Goal: Task Accomplishment & Management: Manage account settings

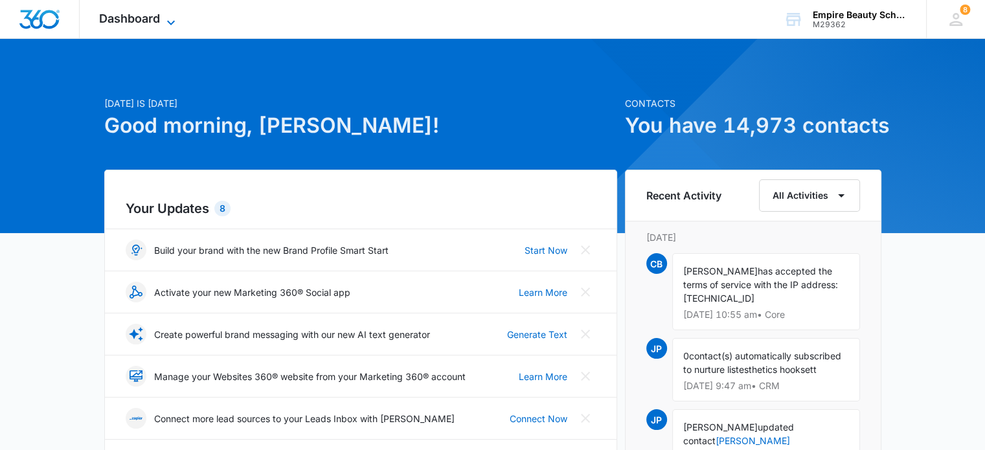
click at [131, 17] on span "Dashboard" at bounding box center [129, 19] width 61 height 14
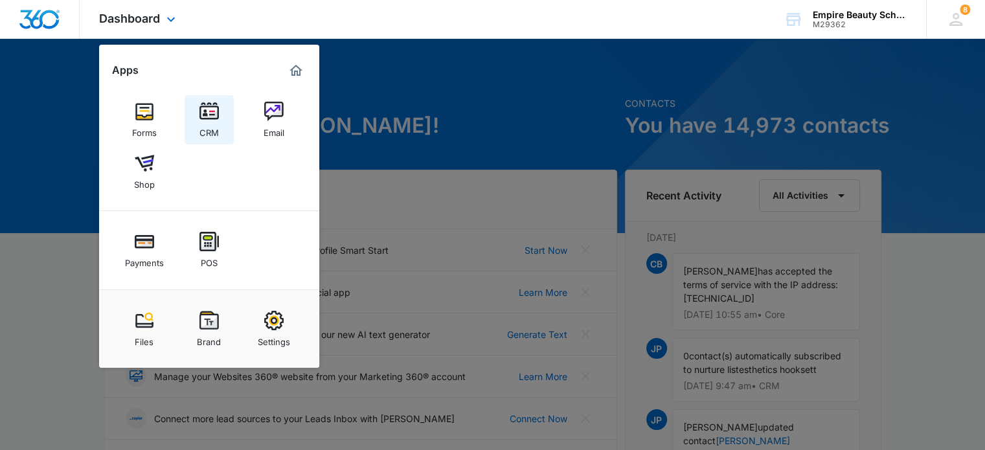
click at [210, 111] on img at bounding box center [208, 111] width 19 height 19
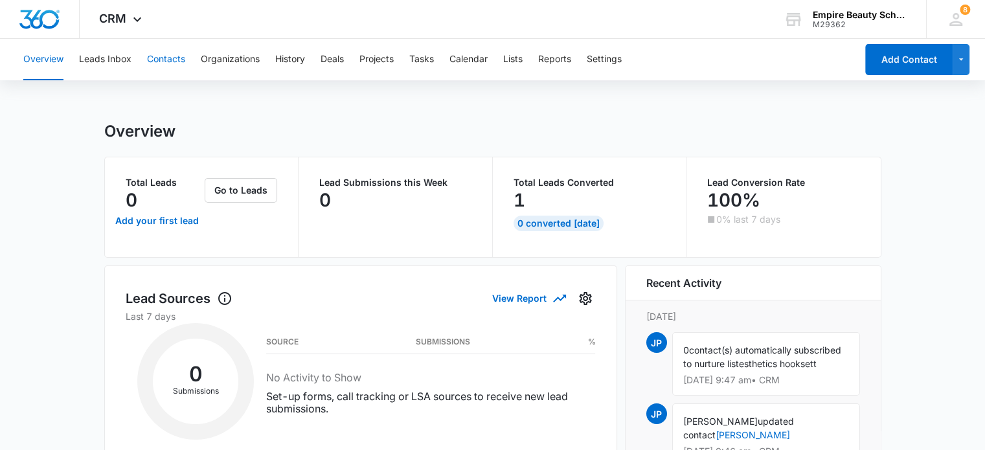
click at [168, 59] on button "Contacts" at bounding box center [166, 59] width 38 height 41
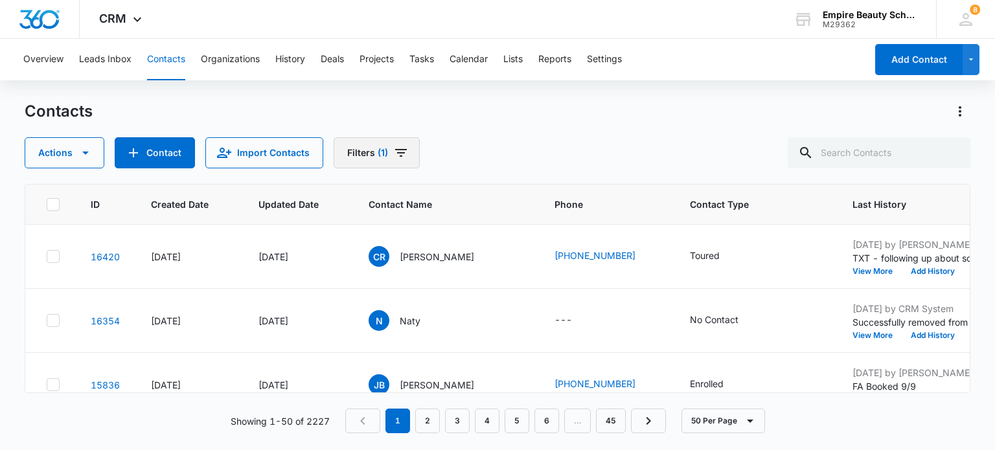
click at [396, 155] on icon "Filters" at bounding box center [401, 153] width 16 height 16
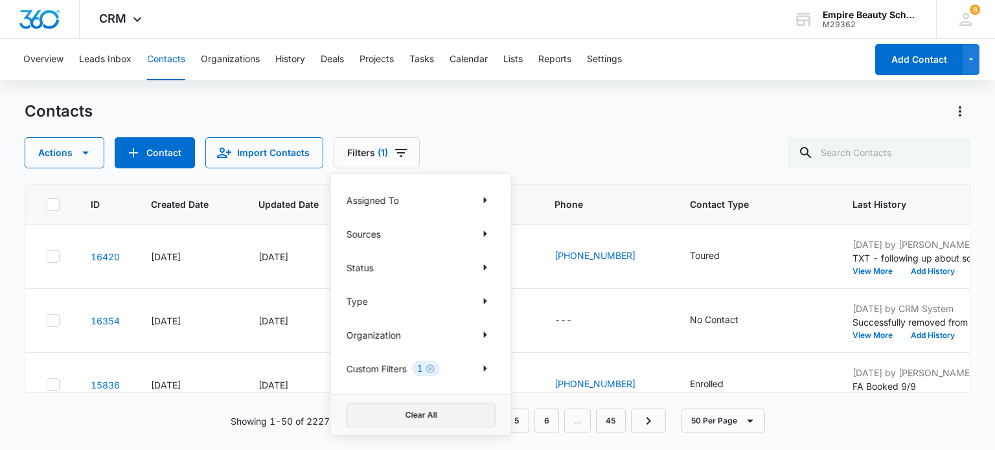
click at [431, 409] on button "Clear All" at bounding box center [420, 415] width 149 height 25
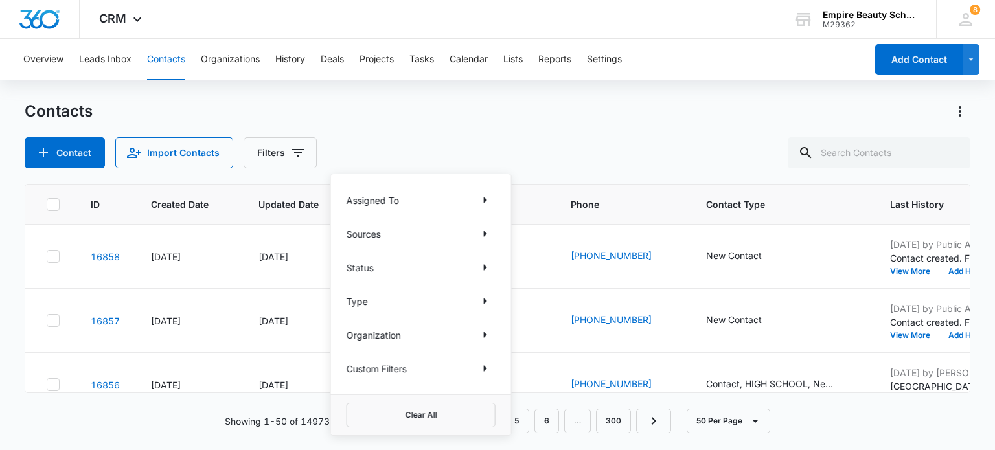
click at [517, 131] on div "Contacts Contact Import Contacts Filters Assigned To Sources Status Type Organi…" at bounding box center [497, 134] width 945 height 67
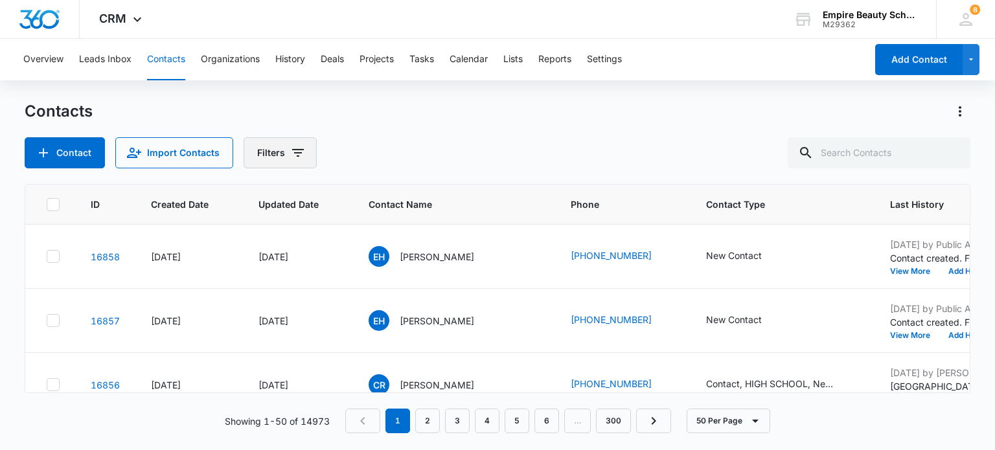
click at [299, 151] on icon "Filters" at bounding box center [298, 153] width 16 height 16
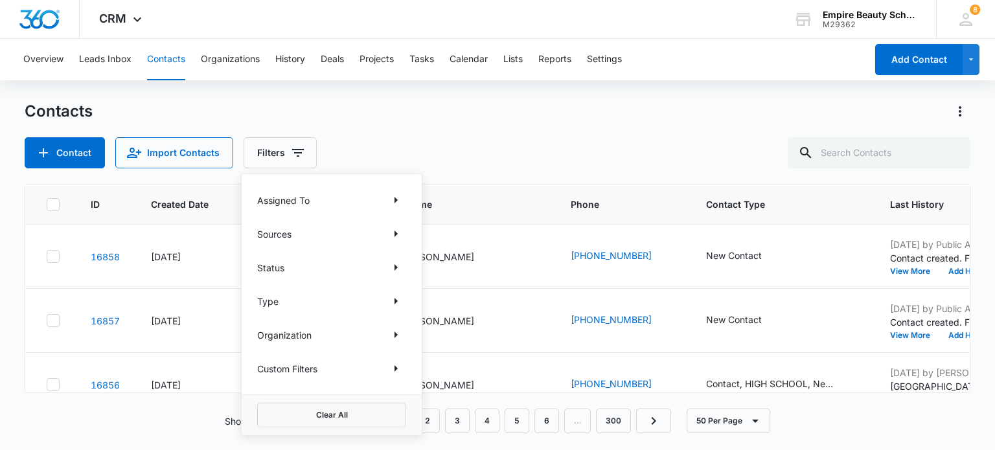
click at [520, 117] on div "Contacts" at bounding box center [497, 111] width 945 height 21
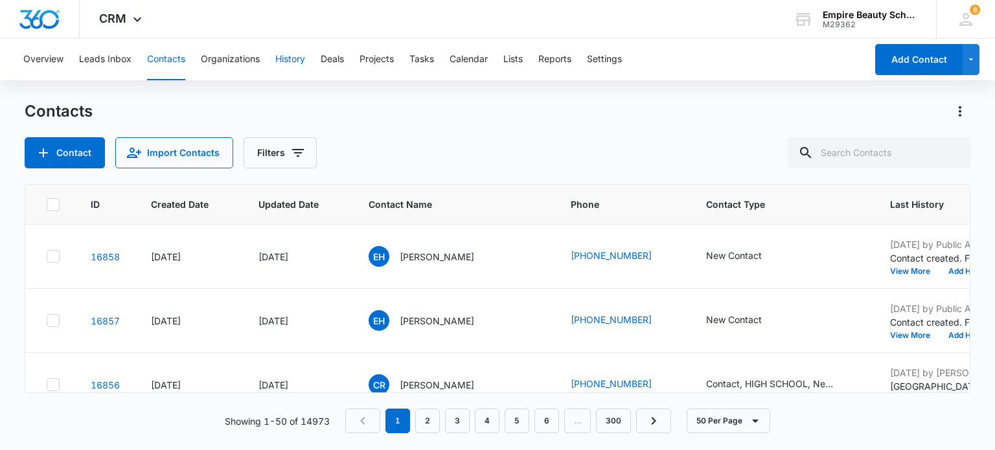
click at [288, 58] on button "History" at bounding box center [290, 59] width 30 height 41
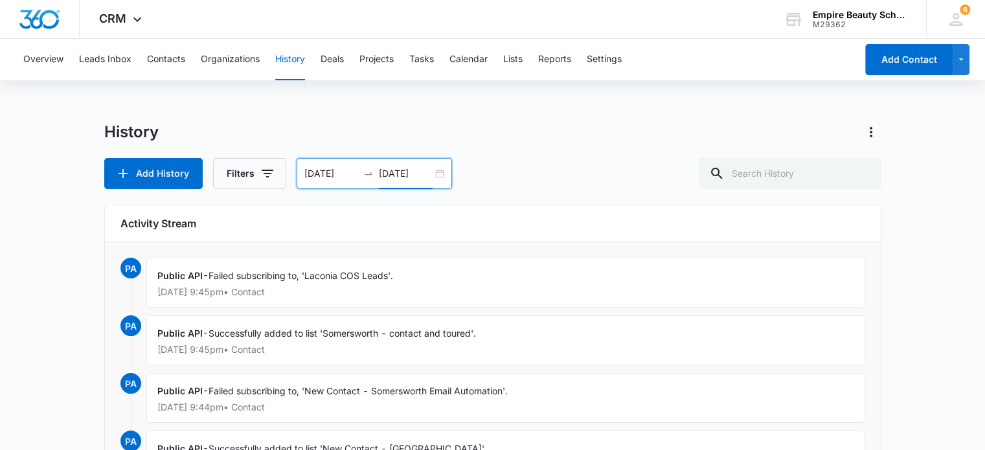
click at [381, 177] on input "[DATE]" at bounding box center [406, 173] width 54 height 14
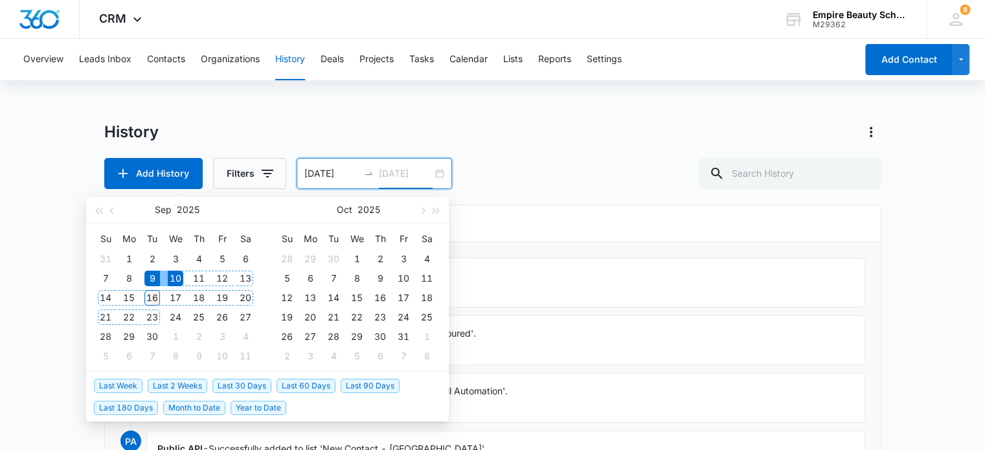
type input "[DATE]"
click at [152, 297] on div "16" at bounding box center [152, 298] width 16 height 16
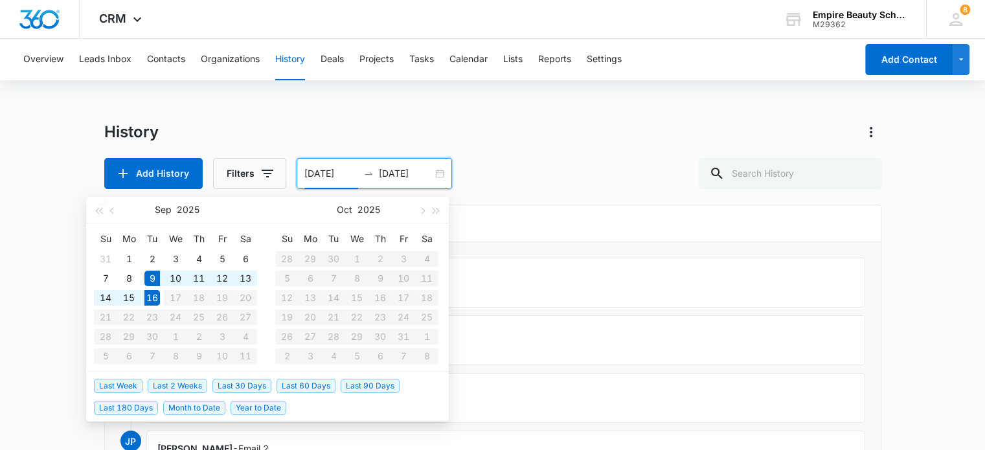
click at [312, 176] on input "[DATE]" at bounding box center [331, 173] width 54 height 14
type input "[DATE]"
click at [153, 295] on div "16" at bounding box center [152, 298] width 16 height 16
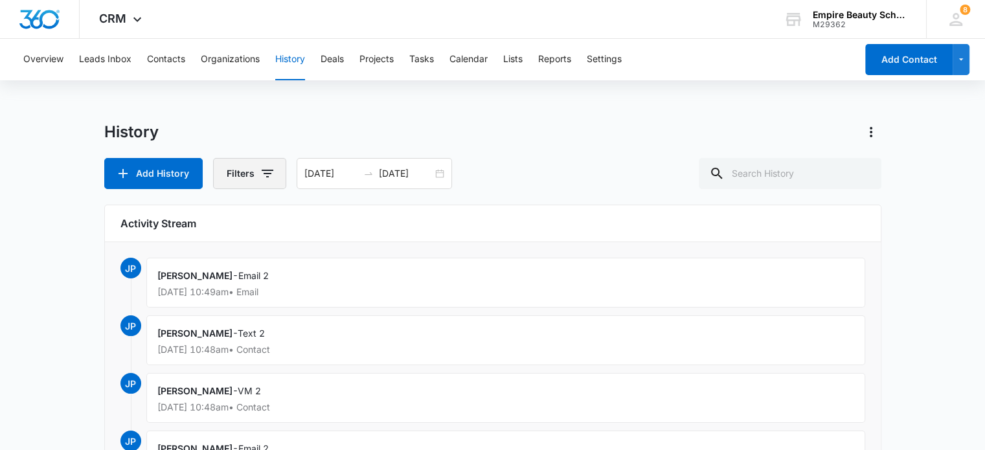
click at [238, 173] on button "Filters" at bounding box center [249, 173] width 73 height 31
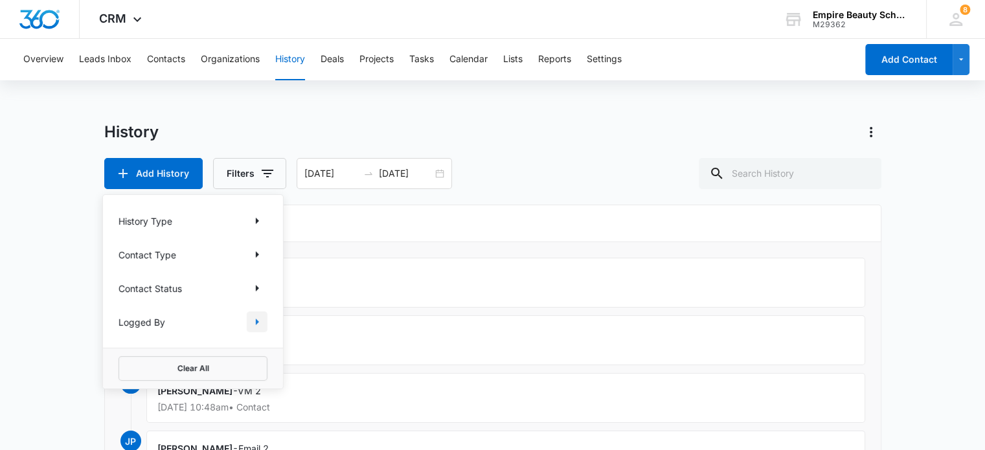
click at [256, 322] on icon "Show Logged By filters" at bounding box center [257, 322] width 3 height 6
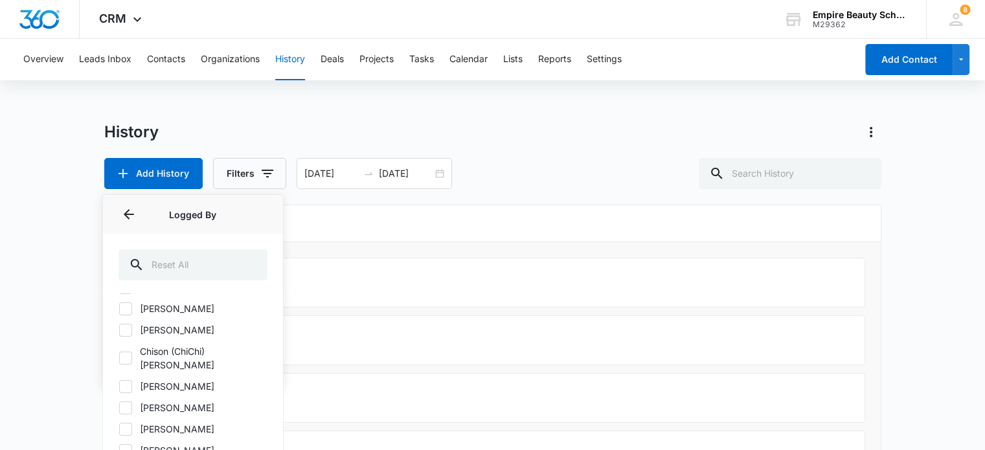
scroll to position [20, 0]
click at [124, 349] on icon at bounding box center [126, 352] width 12 height 12
click at [119, 352] on input "[PERSON_NAME]" at bounding box center [119, 352] width 1 height 1
checkbox input "true"
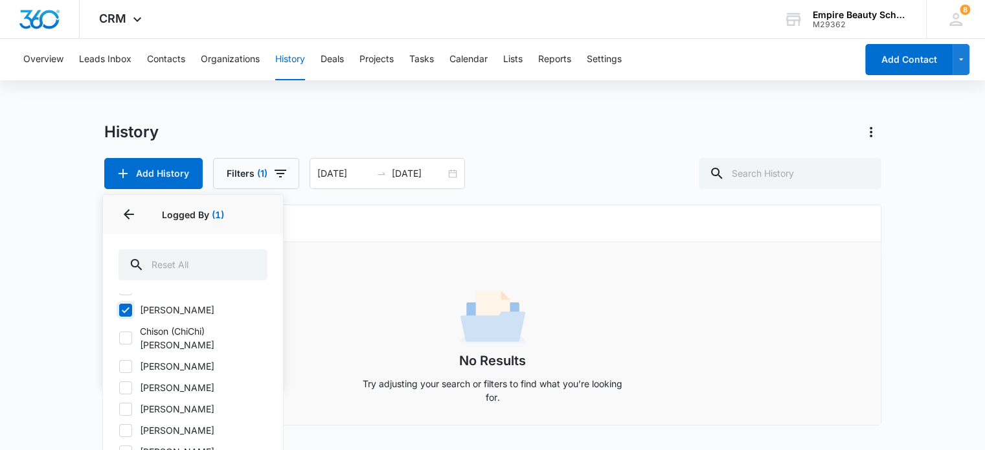
scroll to position [85, 0]
click at [122, 341] on icon at bounding box center [126, 344] width 8 height 6
click at [119, 343] on input "[PERSON_NAME]" at bounding box center [119, 343] width 1 height 1
checkbox input "true"
click at [125, 359] on icon at bounding box center [126, 365] width 12 height 12
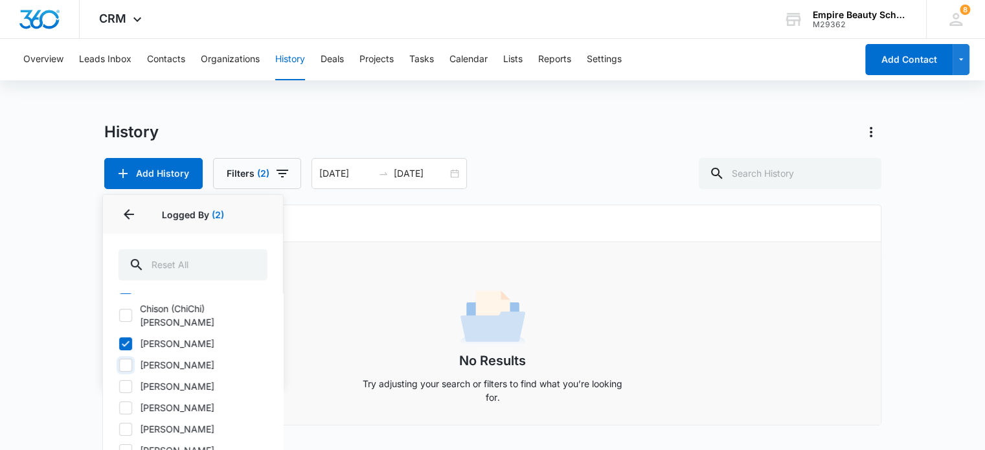
click at [119, 365] on input "[PERSON_NAME]" at bounding box center [119, 365] width 1 height 1
checkbox input "true"
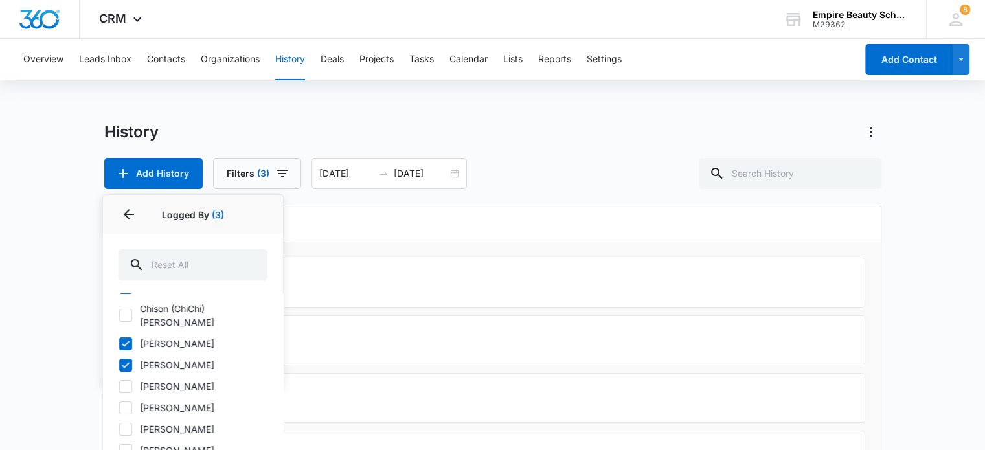
click at [119, 337] on label "[PERSON_NAME]" at bounding box center [193, 344] width 149 height 14
click at [119, 343] on input "[PERSON_NAME]" at bounding box center [119, 343] width 1 height 1
checkbox input "false"
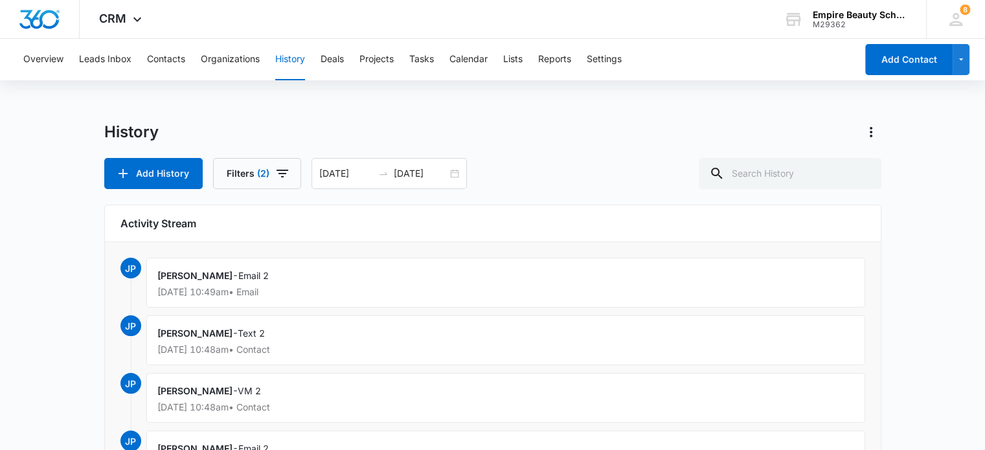
click at [567, 134] on div "History" at bounding box center [492, 132] width 777 height 21
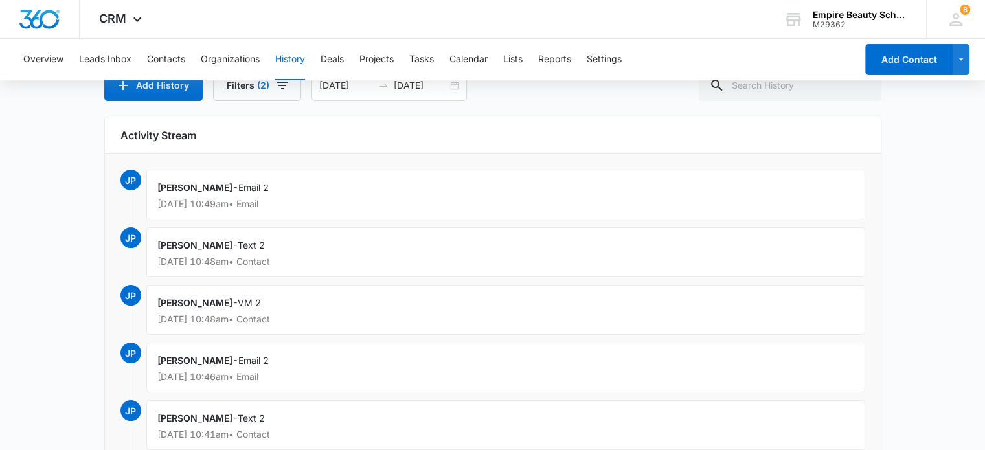
scroll to position [0, 0]
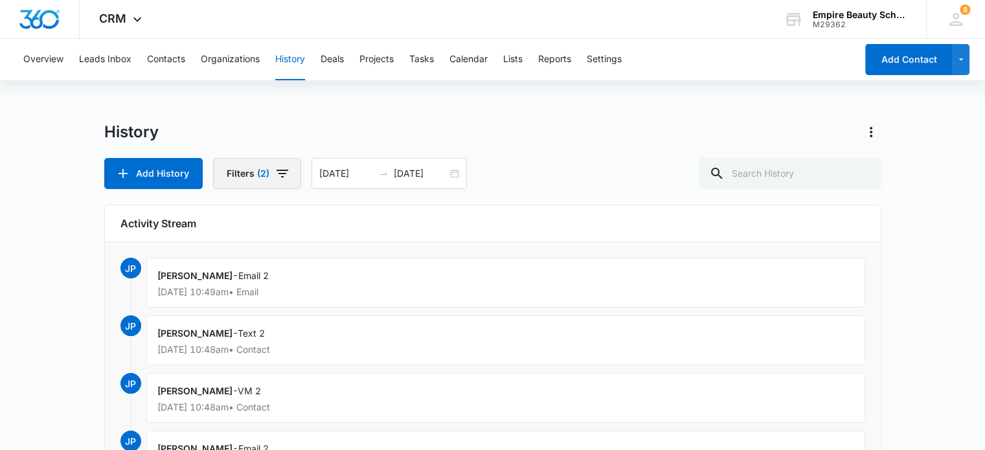
click at [281, 175] on icon "button" at bounding box center [283, 174] width 16 height 16
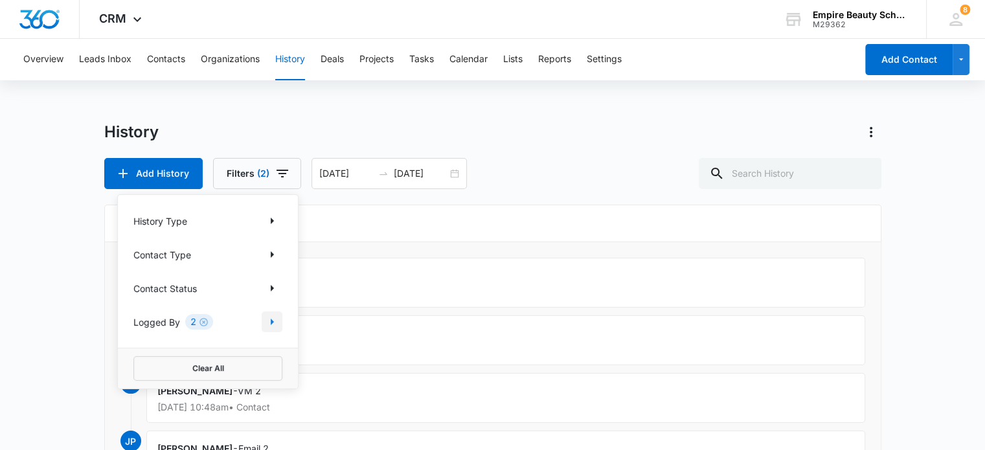
click at [269, 324] on icon "Show Logged By filters" at bounding box center [272, 322] width 16 height 16
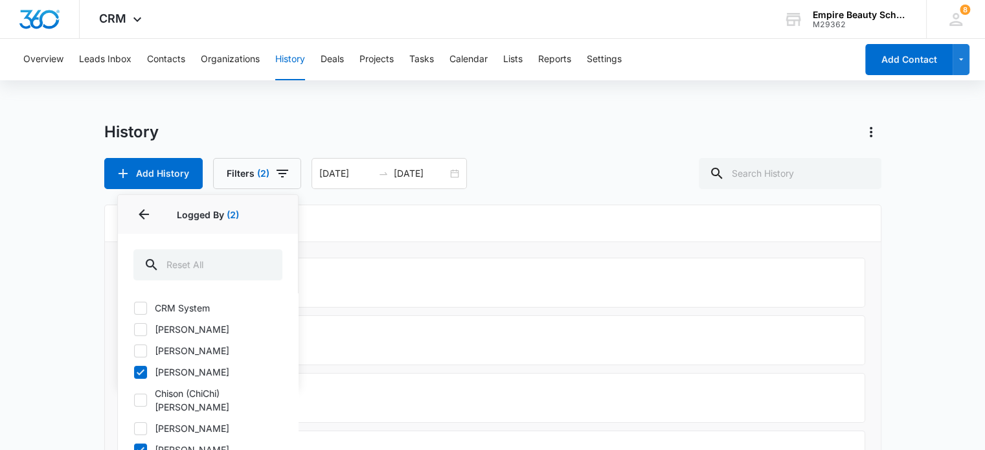
click at [142, 373] on icon at bounding box center [141, 373] width 12 height 12
click at [134, 372] on input "[PERSON_NAME]" at bounding box center [133, 372] width 1 height 1
checkbox input "false"
drag, startPoint x: 334, startPoint y: 192, endPoint x: 316, endPoint y: 188, distance: 18.4
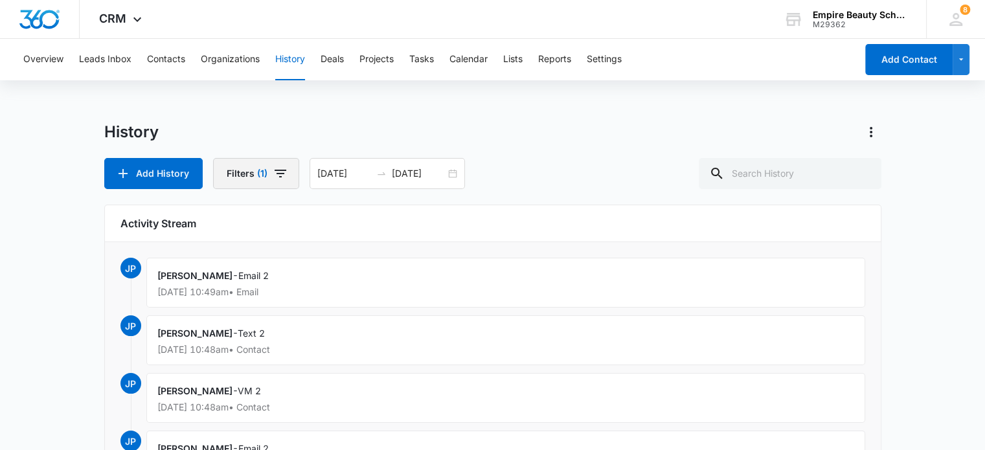
click at [281, 170] on icon "button" at bounding box center [281, 174] width 16 height 16
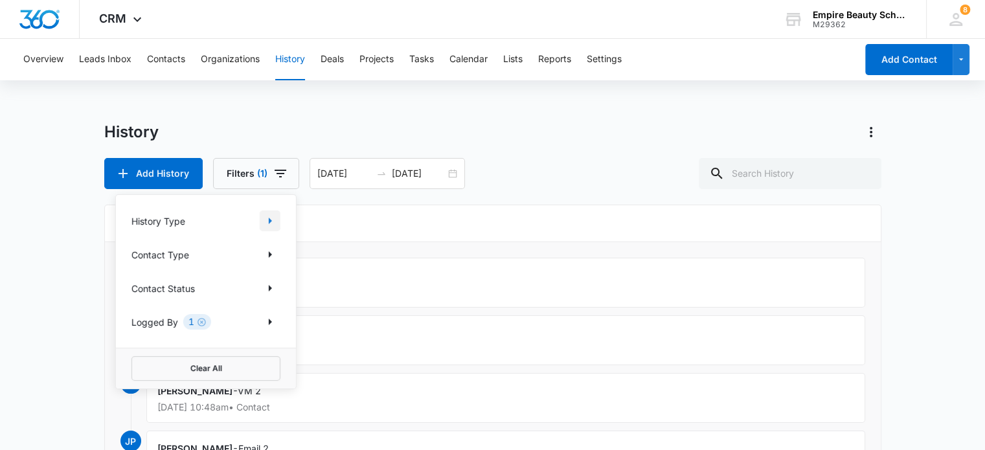
click at [269, 224] on icon "Show History Type filters" at bounding box center [270, 221] width 16 height 16
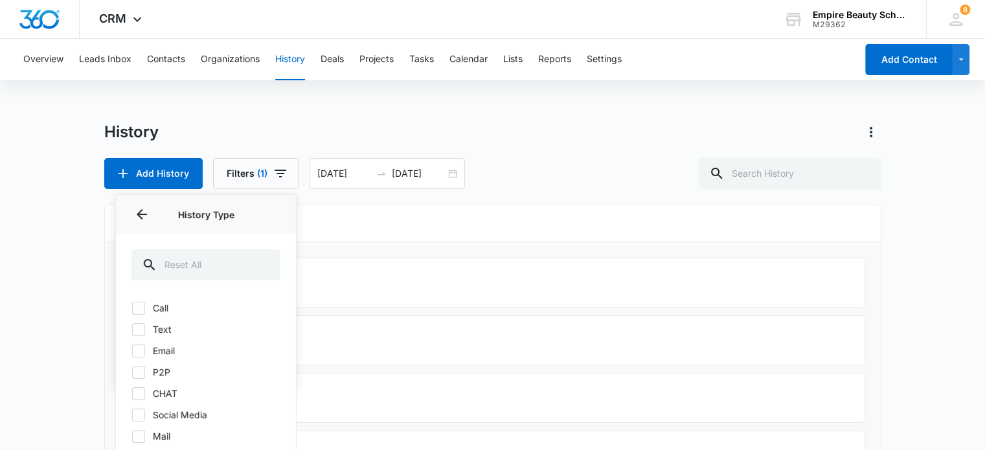
click at [140, 306] on icon at bounding box center [139, 308] width 12 height 12
click at [132, 308] on input "Call" at bounding box center [131, 308] width 1 height 1
checkbox input "true"
click at [135, 327] on icon at bounding box center [139, 330] width 12 height 12
click at [132, 329] on input "Text" at bounding box center [131, 329] width 1 height 1
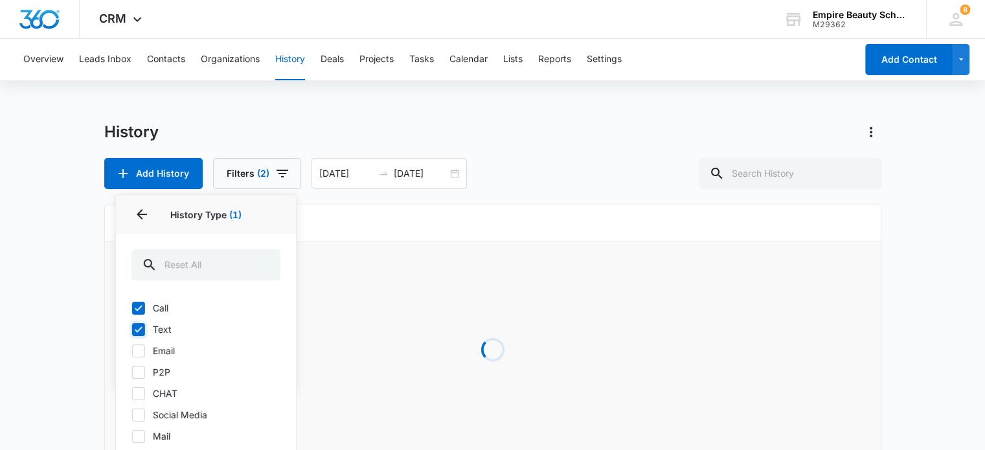
checkbox input "true"
click at [133, 353] on icon at bounding box center [139, 351] width 12 height 12
click at [132, 351] on input "Email" at bounding box center [131, 350] width 1 height 1
checkbox input "true"
click at [139, 372] on icon at bounding box center [139, 373] width 12 height 12
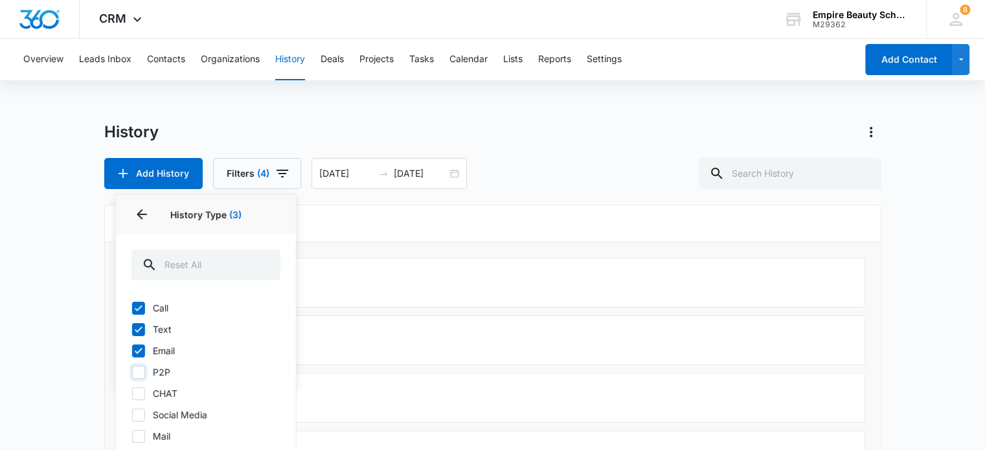
click at [132, 372] on input "P2P" at bounding box center [131, 372] width 1 height 1
checkbox input "true"
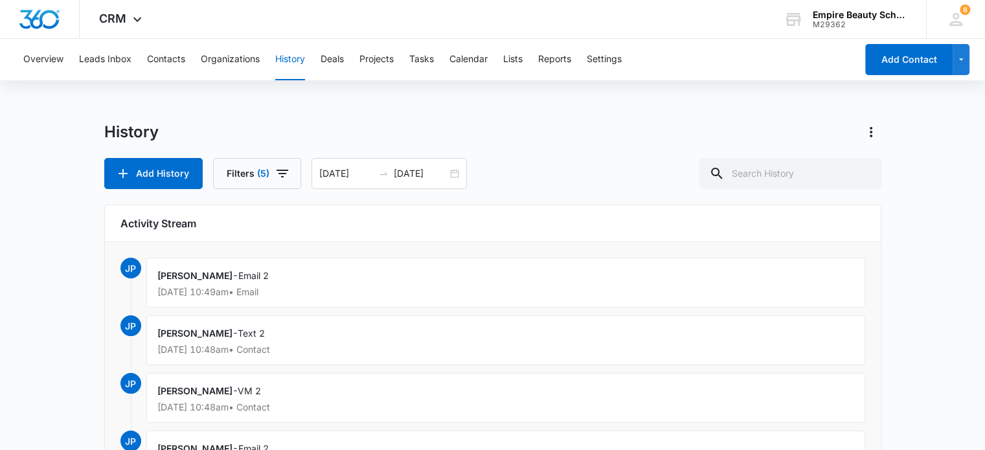
click at [576, 172] on div "Add History Filters (5) [DATE] [DATE] [DATE] Su Mo Tu We Th Fr Sa 31 1 2 3 4 5 …" at bounding box center [492, 173] width 777 height 31
click at [873, 130] on icon "Actions" at bounding box center [871, 132] width 16 height 16
click at [886, 188] on div "Export History" at bounding box center [907, 187] width 60 height 9
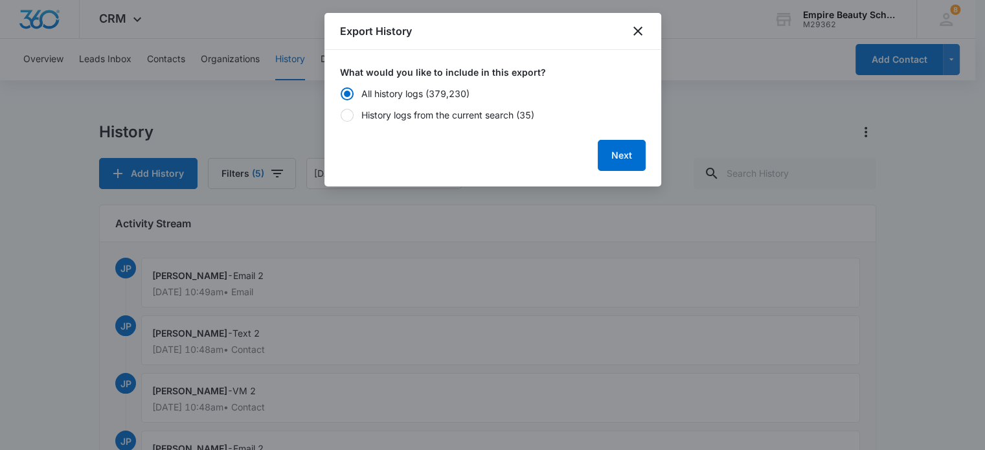
click at [342, 111] on div at bounding box center [347, 115] width 13 height 13
click at [341, 115] on input "History logs from the current search (35)" at bounding box center [340, 115] width 1 height 1
radio input "false"
radio input "true"
click at [613, 155] on button "Next" at bounding box center [622, 155] width 48 height 31
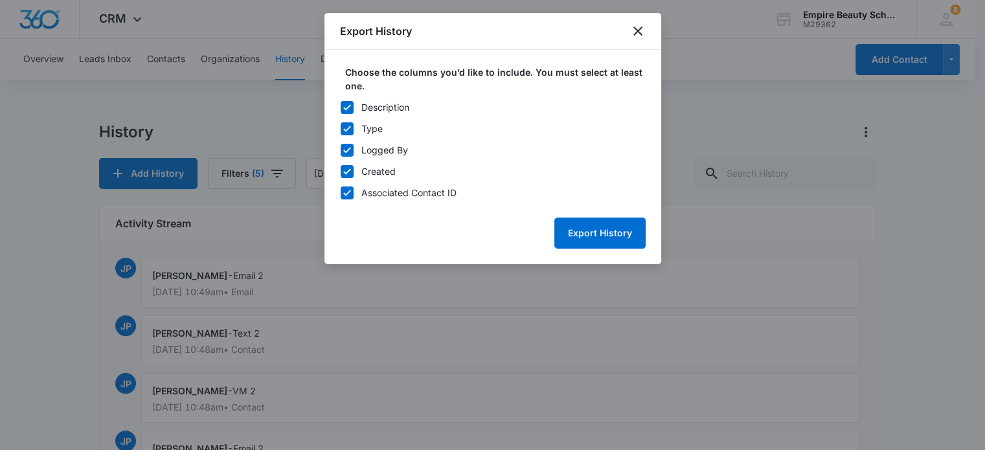
click at [346, 104] on icon at bounding box center [347, 108] width 12 height 12
click at [341, 107] on input "Description" at bounding box center [340, 107] width 1 height 1
checkbox input "false"
click at [345, 192] on icon at bounding box center [347, 193] width 12 height 12
click at [341, 192] on input "Associated Contact ID" at bounding box center [340, 192] width 1 height 1
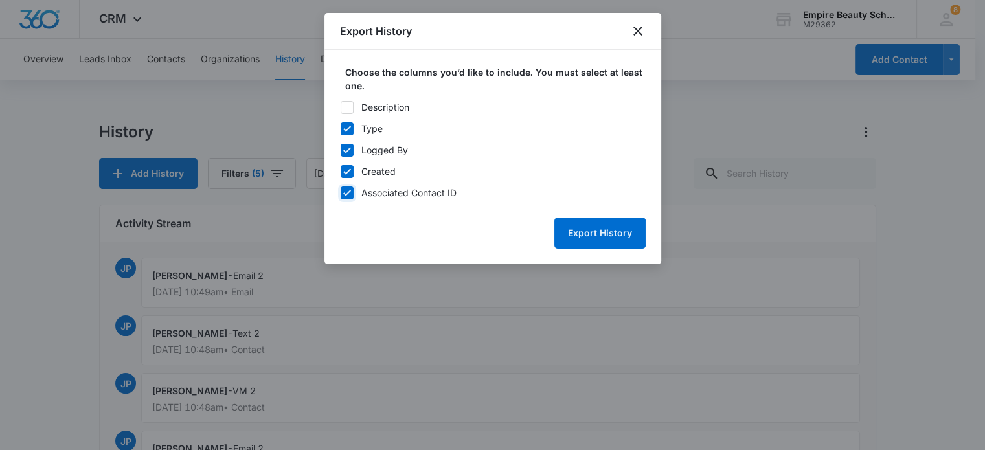
checkbox input "false"
click at [347, 169] on icon at bounding box center [347, 172] width 12 height 12
click at [341, 171] on input "Created" at bounding box center [340, 171] width 1 height 1
checkbox input "false"
click at [601, 234] on button "Export History" at bounding box center [599, 233] width 91 height 31
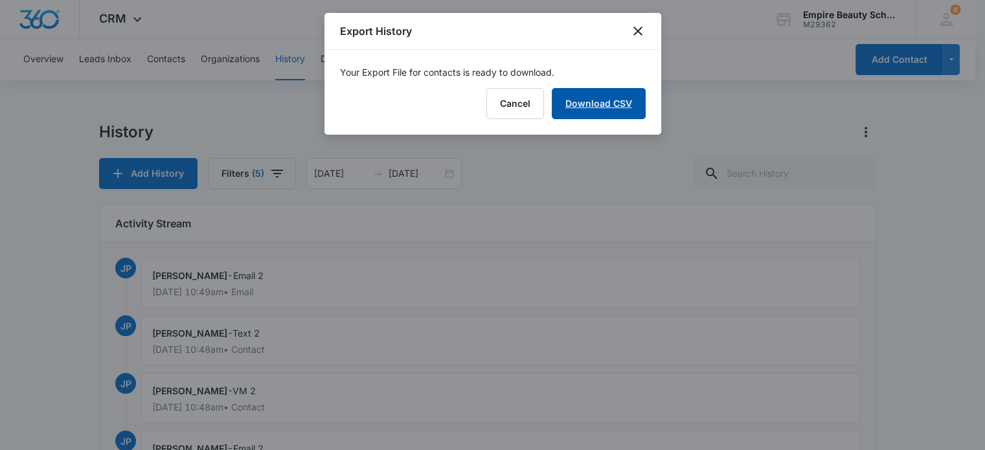
click at [592, 108] on link "Download CSV" at bounding box center [599, 103] width 94 height 31
click at [629, 104] on button "Finish" at bounding box center [618, 103] width 54 height 31
